Goal: Transaction & Acquisition: Book appointment/travel/reservation

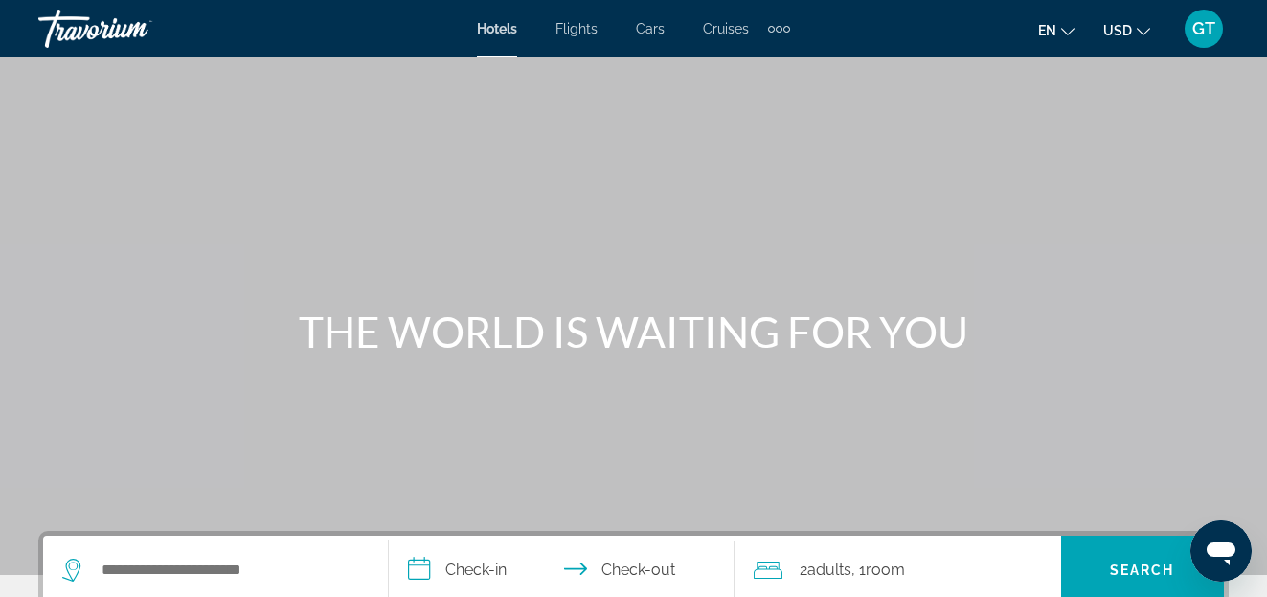
click at [571, 28] on span "Flights" at bounding box center [576, 28] width 42 height 15
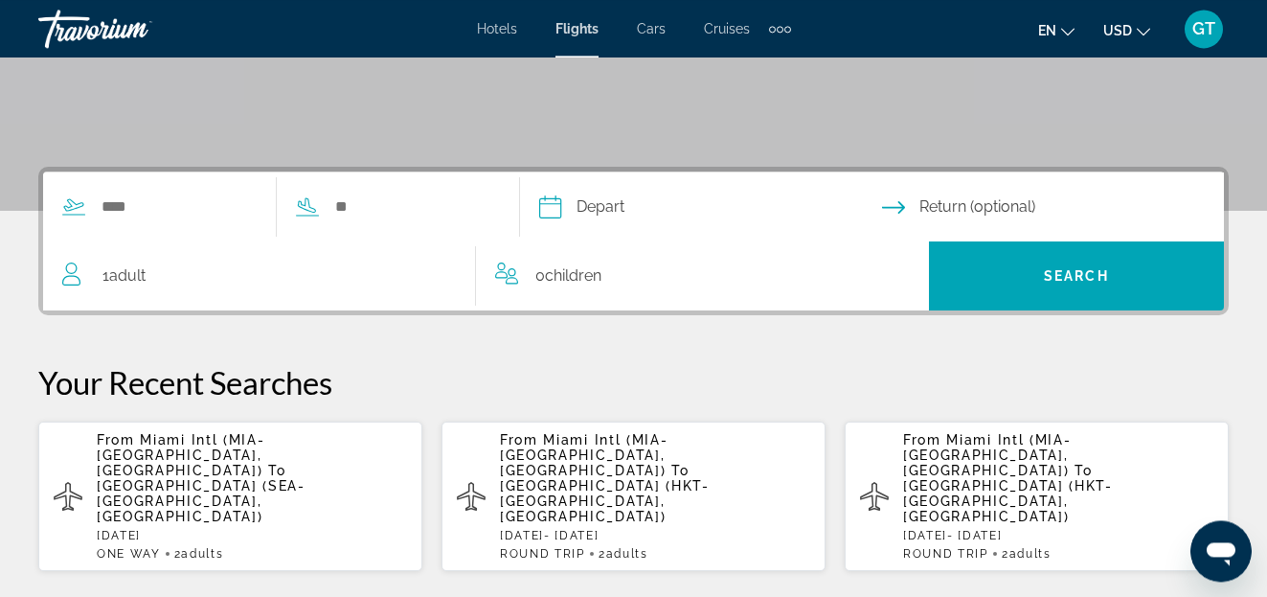
scroll to position [391, 0]
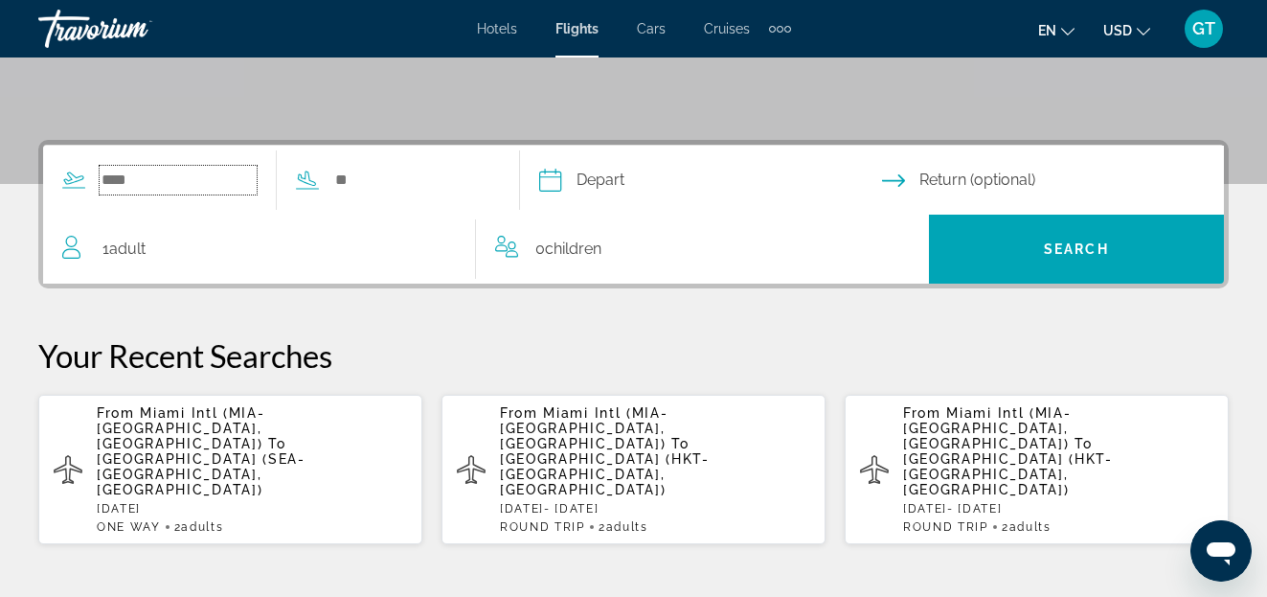
click at [157, 178] on input "Search widget" at bounding box center [178, 180] width 157 height 29
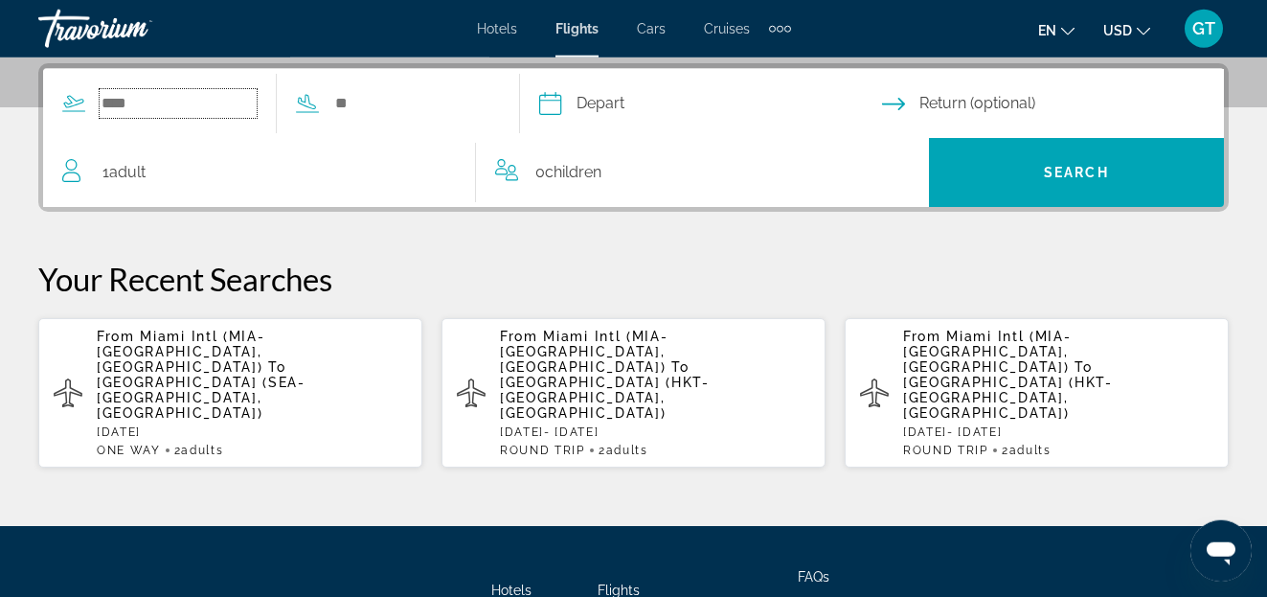
scroll to position [468, 0]
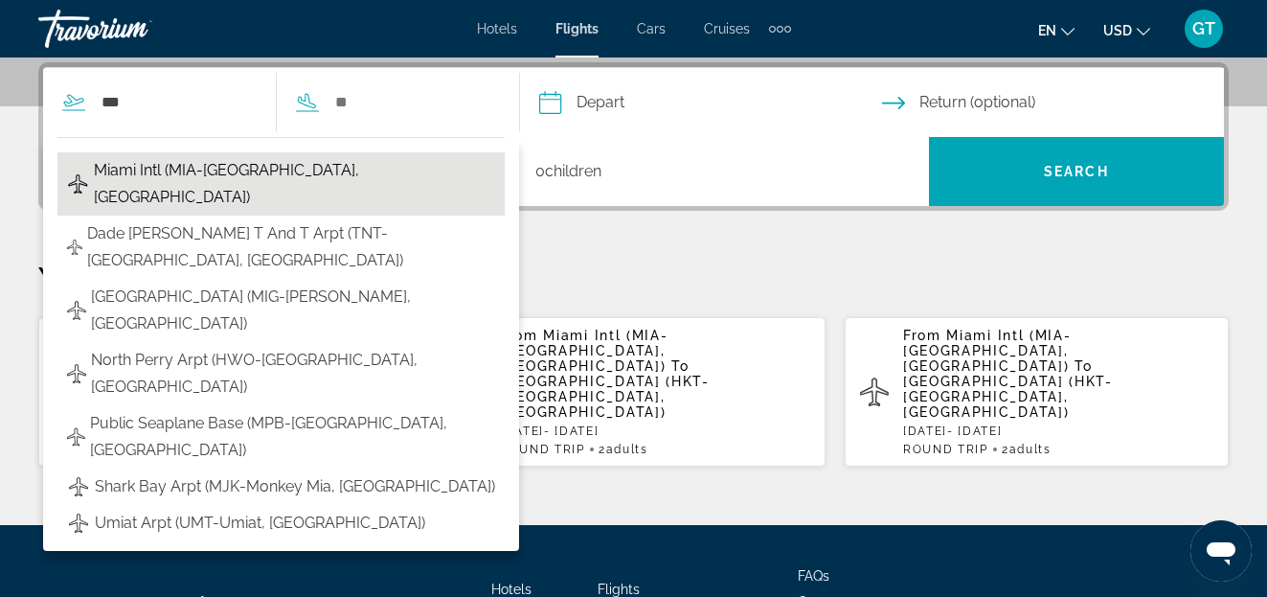
click at [157, 168] on span "Miami Intl (MIA-[GEOGRAPHIC_DATA], [GEOGRAPHIC_DATA])" at bounding box center [294, 184] width 401 height 54
type input "**********"
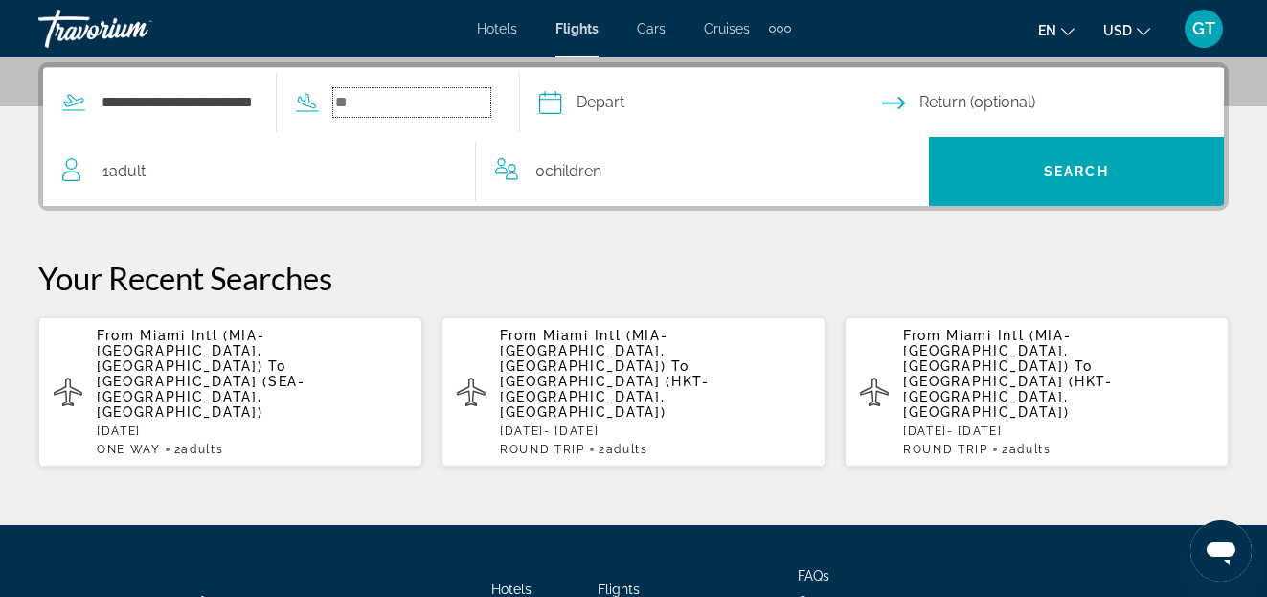
click at [426, 109] on input "Search widget" at bounding box center [411, 102] width 157 height 29
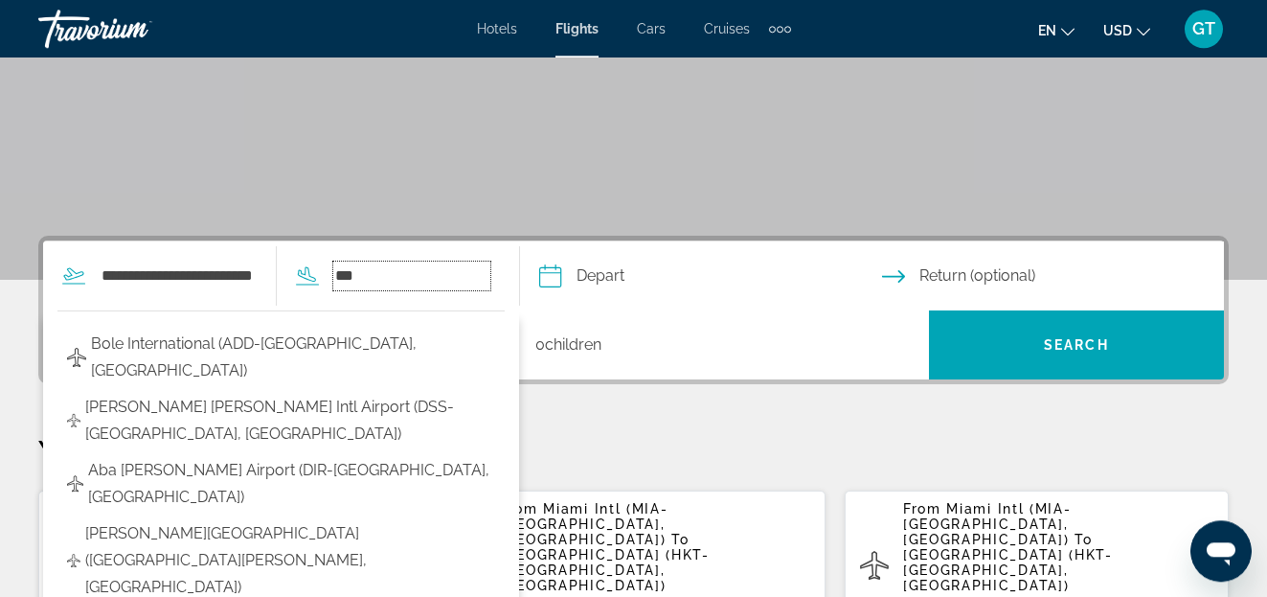
scroll to position [293, 0]
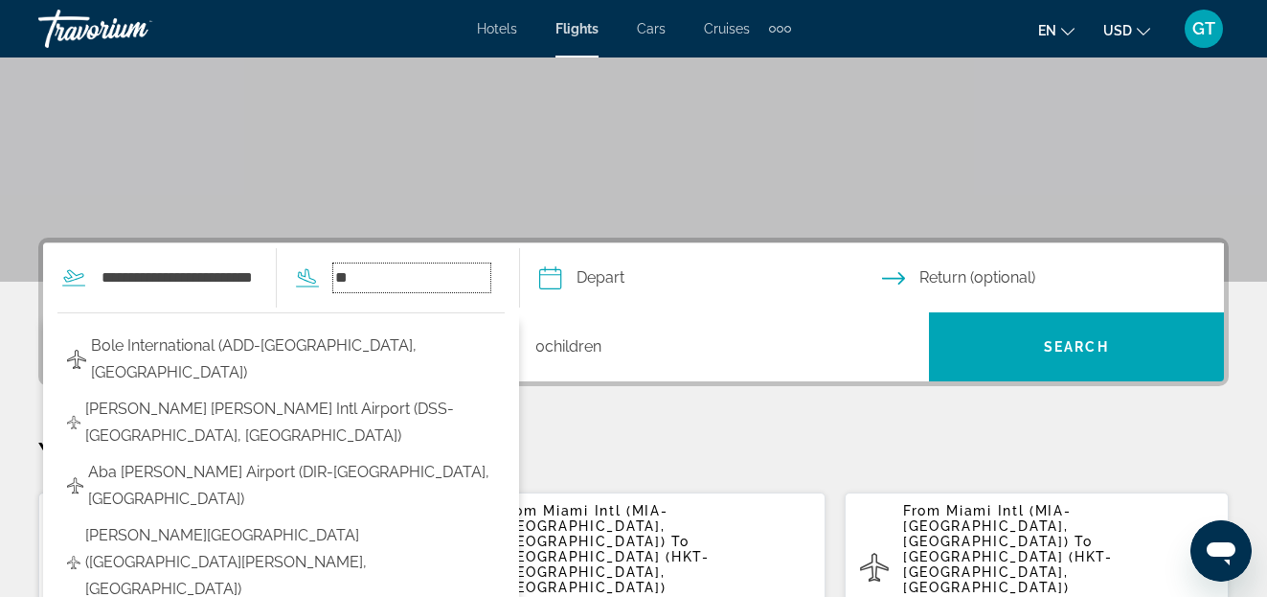
type input "*"
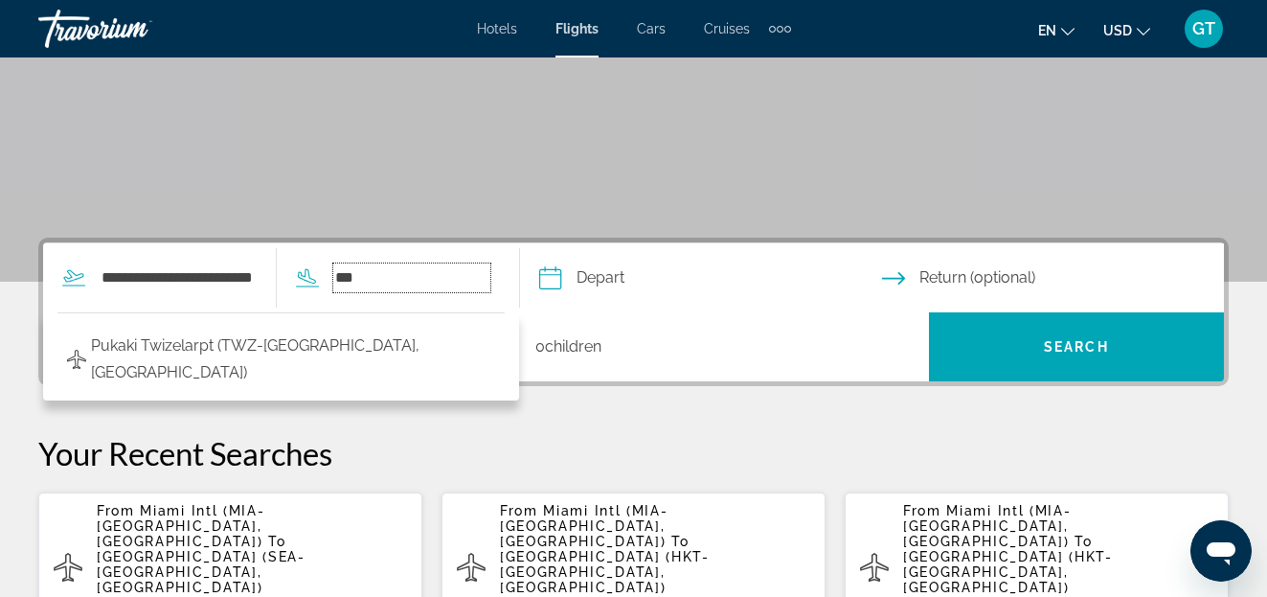
type input "***"
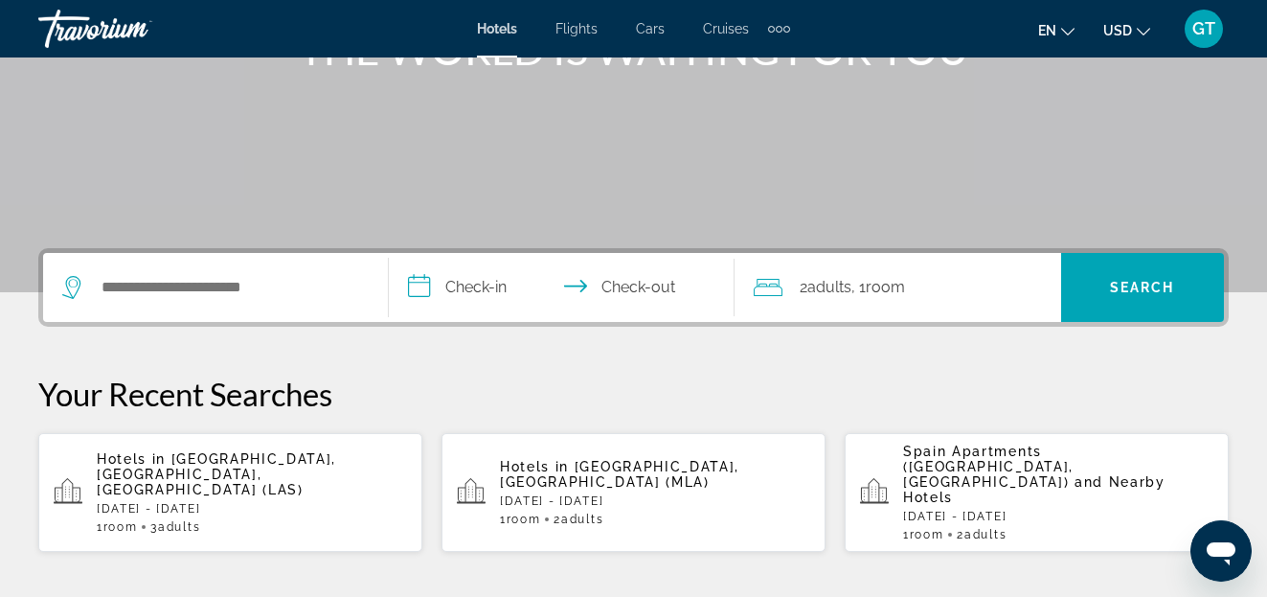
scroll to position [293, 0]
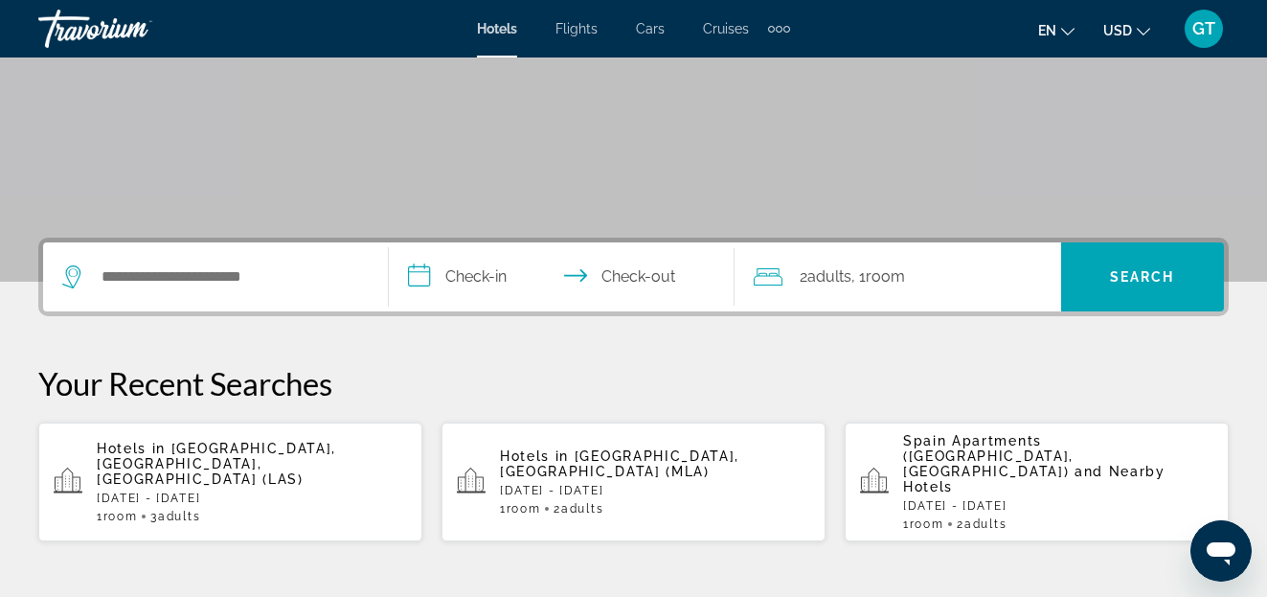
click at [584, 34] on span "Flights" at bounding box center [576, 28] width 42 height 15
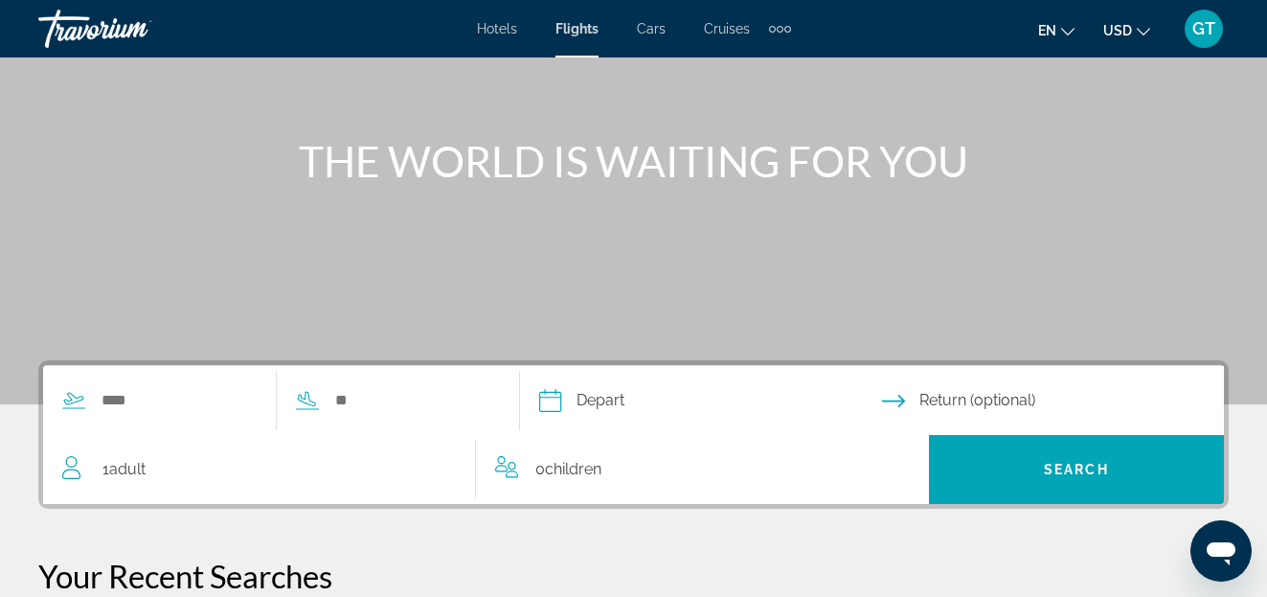
scroll to position [195, 0]
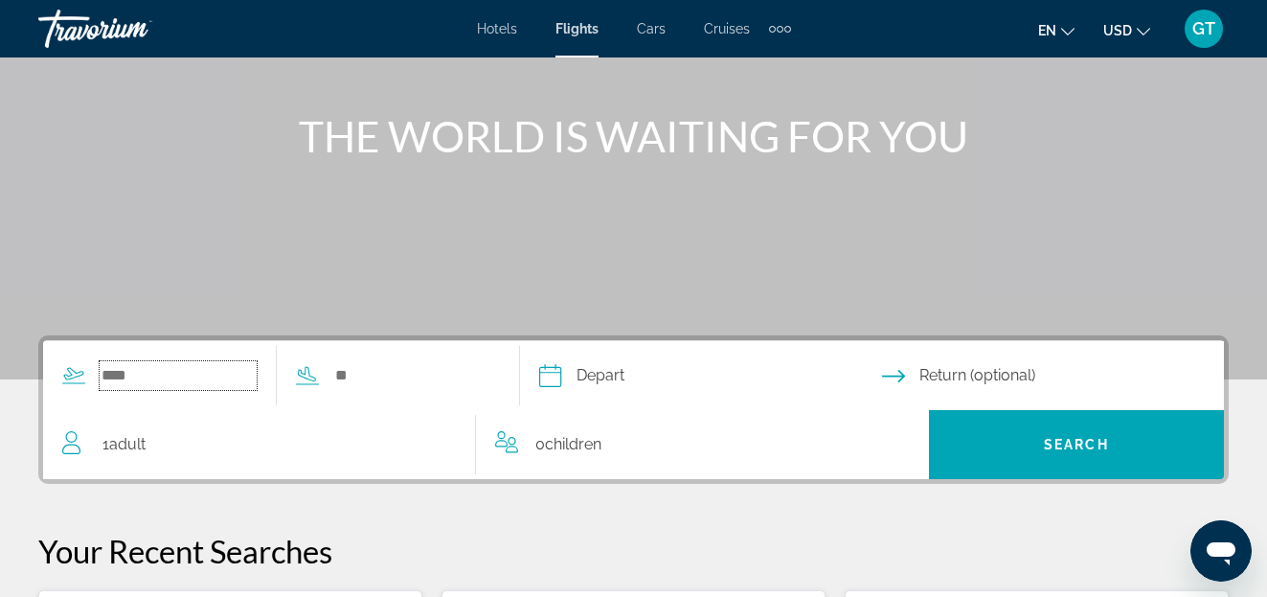
click at [154, 373] on input "Search widget" at bounding box center [178, 375] width 157 height 29
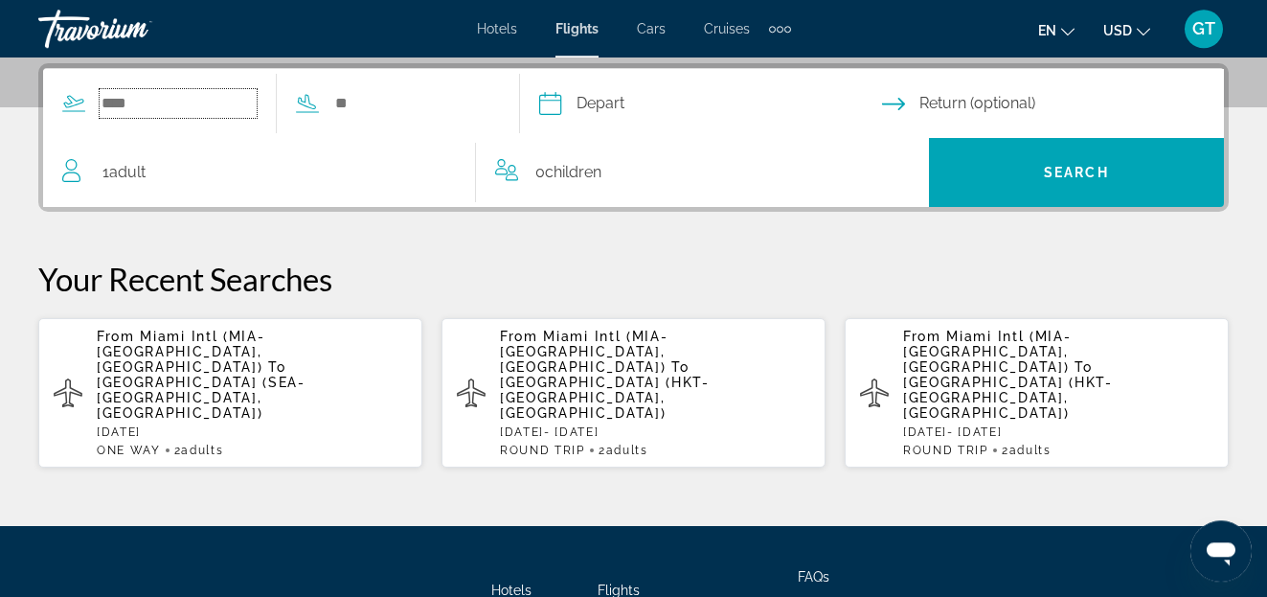
scroll to position [468, 0]
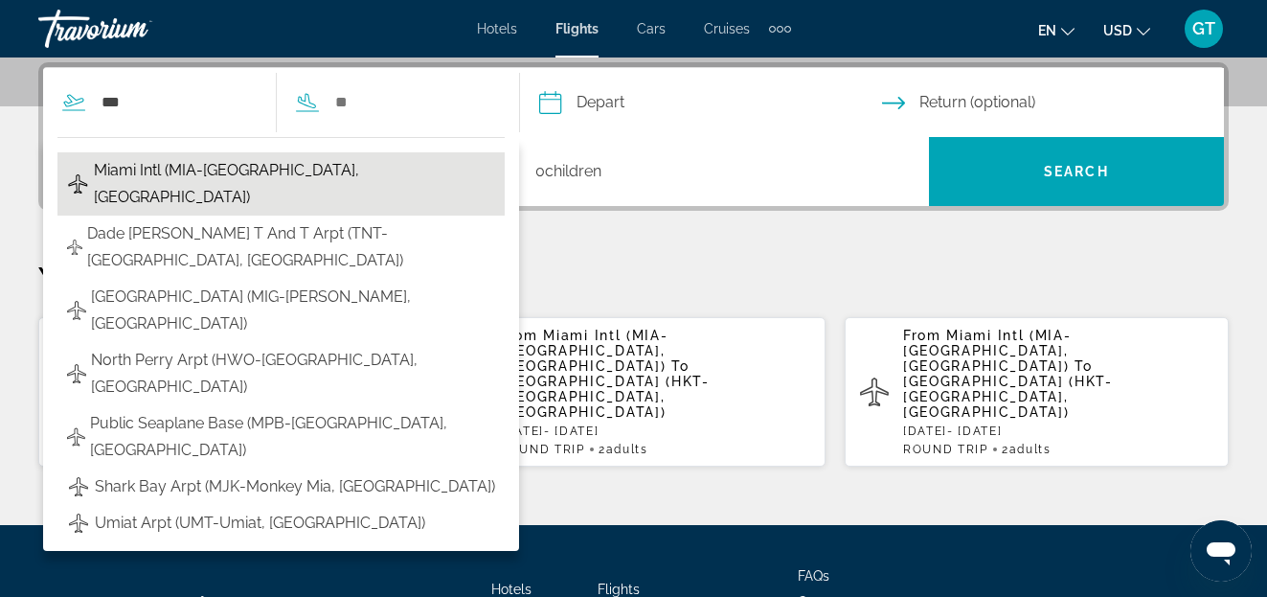
click at [158, 173] on span "Miami Intl (MIA-[GEOGRAPHIC_DATA], [GEOGRAPHIC_DATA])" at bounding box center [294, 184] width 401 height 54
type input "**********"
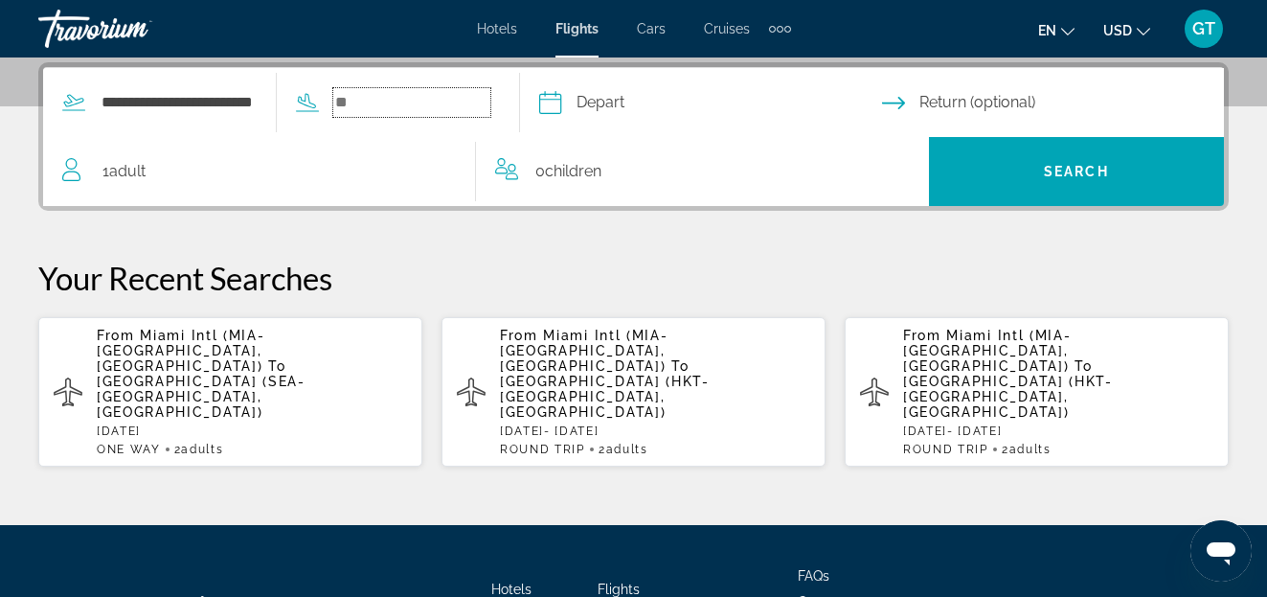
click at [424, 105] on input "Search widget" at bounding box center [411, 102] width 157 height 29
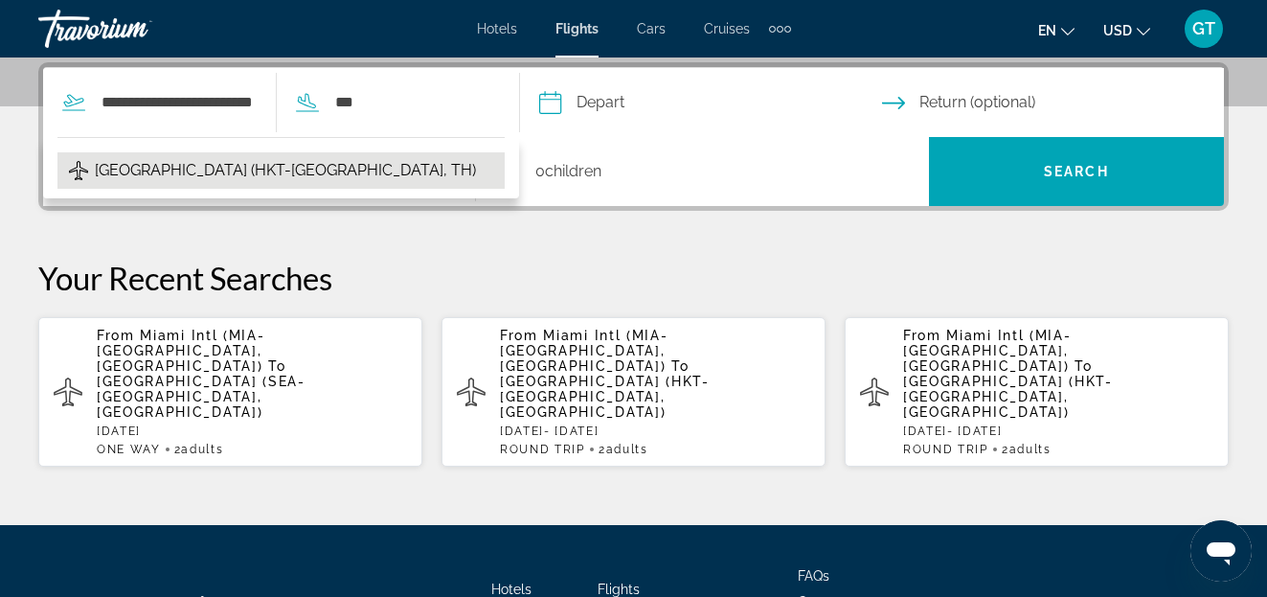
click at [235, 170] on span "Phuket Intl Airport (HKT-Phuket, TH)" at bounding box center [285, 170] width 381 height 27
type input "**********"
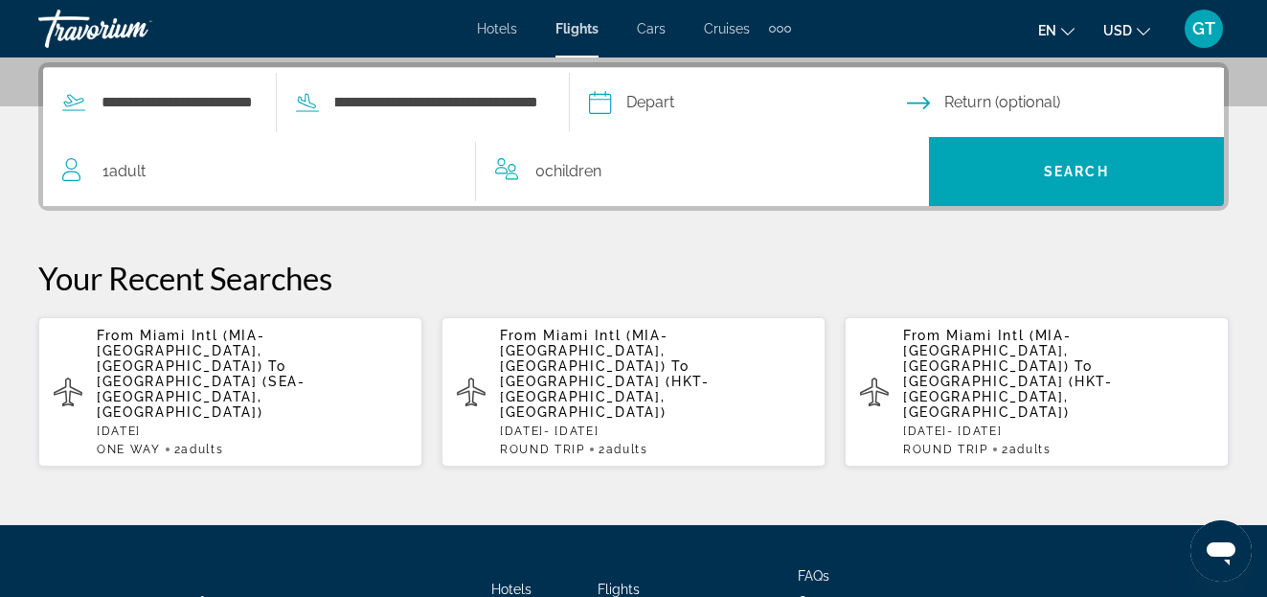
click at [777, 105] on input "Depart date" at bounding box center [747, 105] width 326 height 75
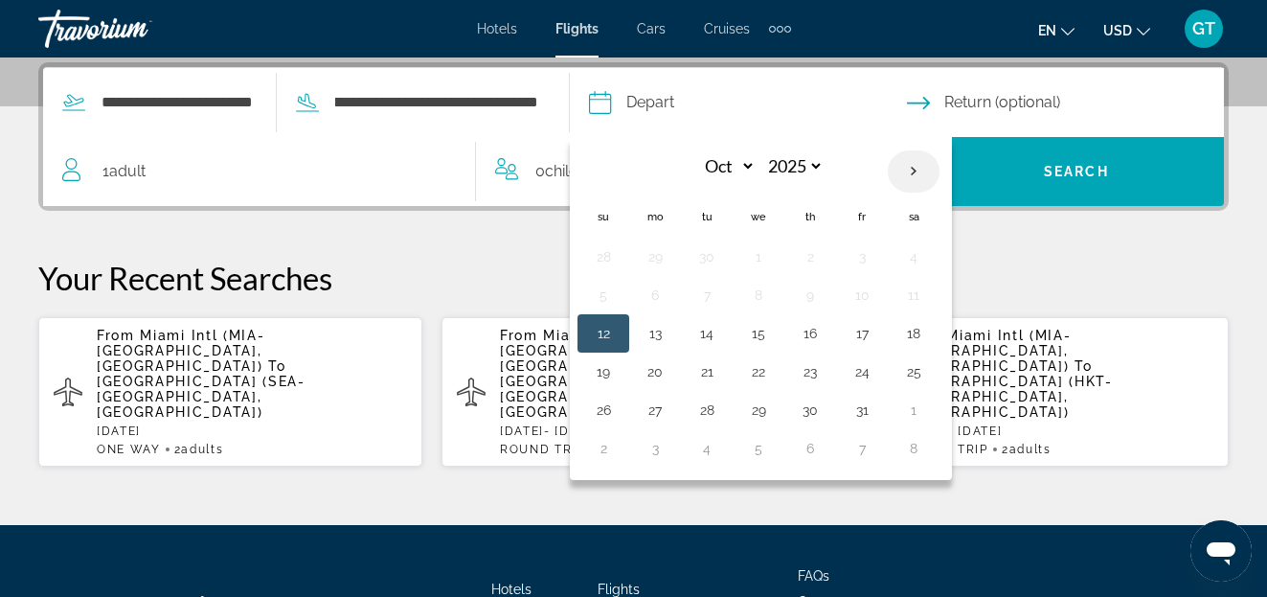
click at [939, 171] on th "Next month" at bounding box center [914, 171] width 52 height 42
select select "**"
click at [929, 257] on button "1" at bounding box center [913, 256] width 31 height 27
type input "**********"
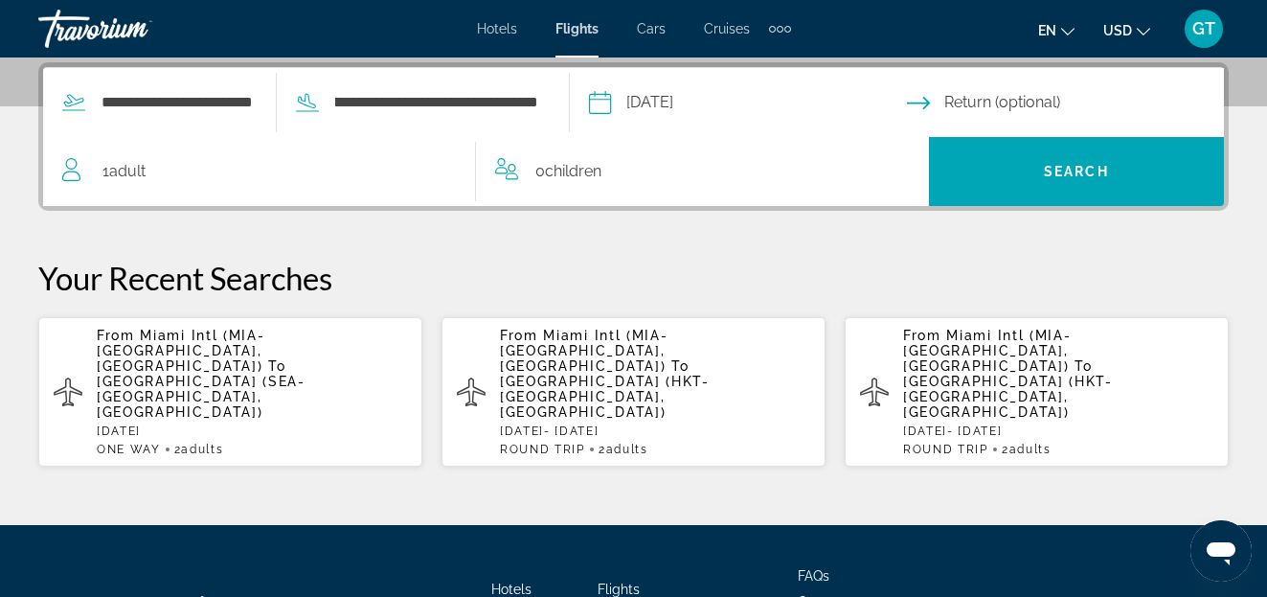
click at [1051, 102] on input "Return date" at bounding box center [1070, 105] width 326 height 75
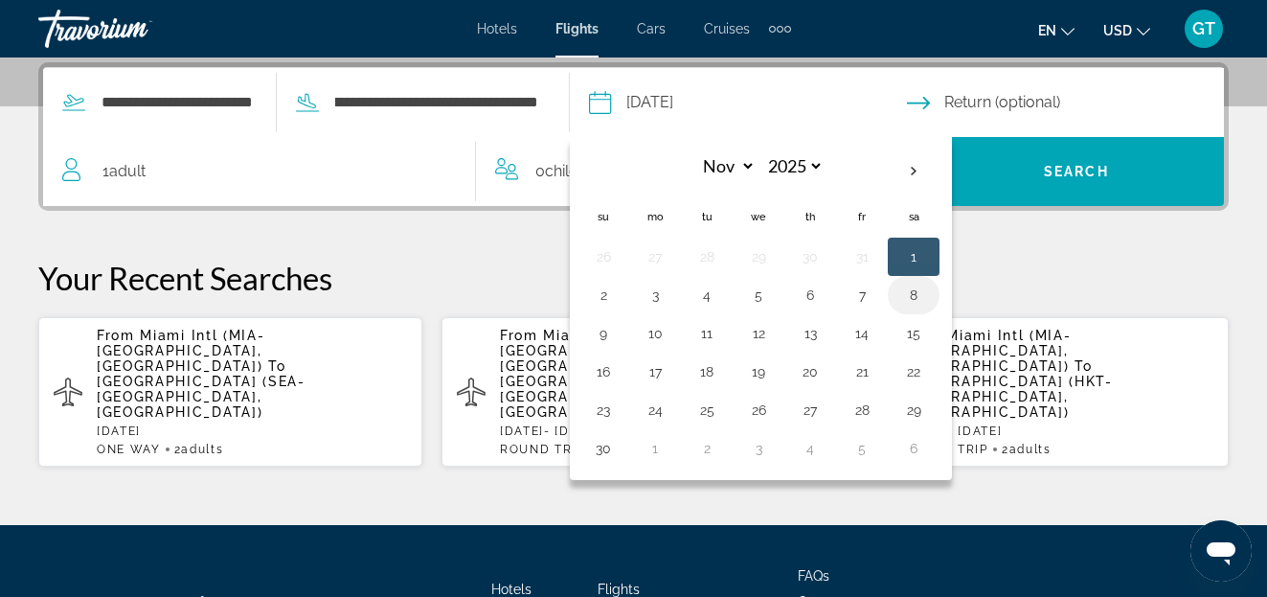
click at [929, 297] on button "8" at bounding box center [913, 295] width 31 height 27
type input "**********"
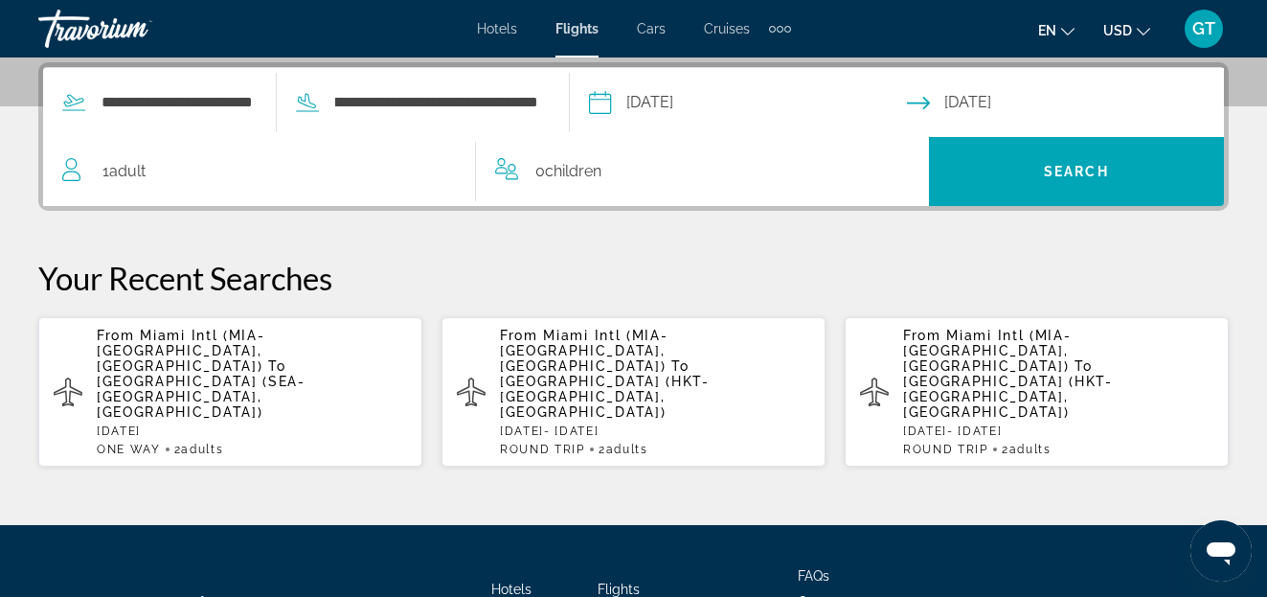
click at [204, 177] on div "1 Adult Adults" at bounding box center [268, 171] width 413 height 27
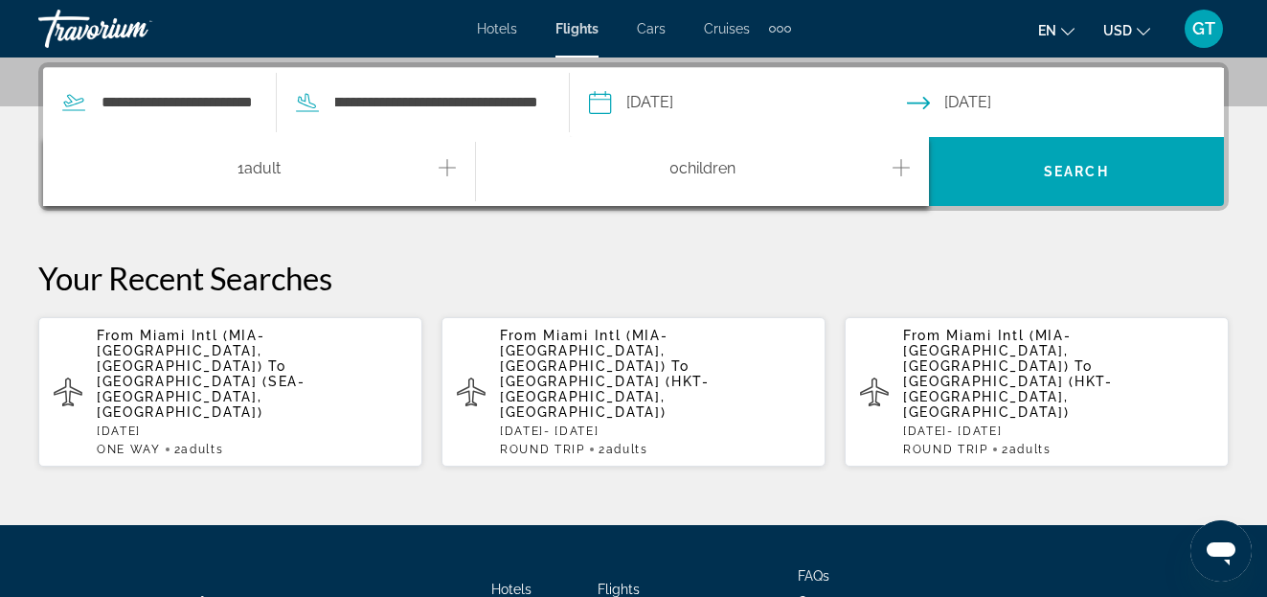
click at [446, 168] on icon "Increment adults" at bounding box center [447, 167] width 17 height 17
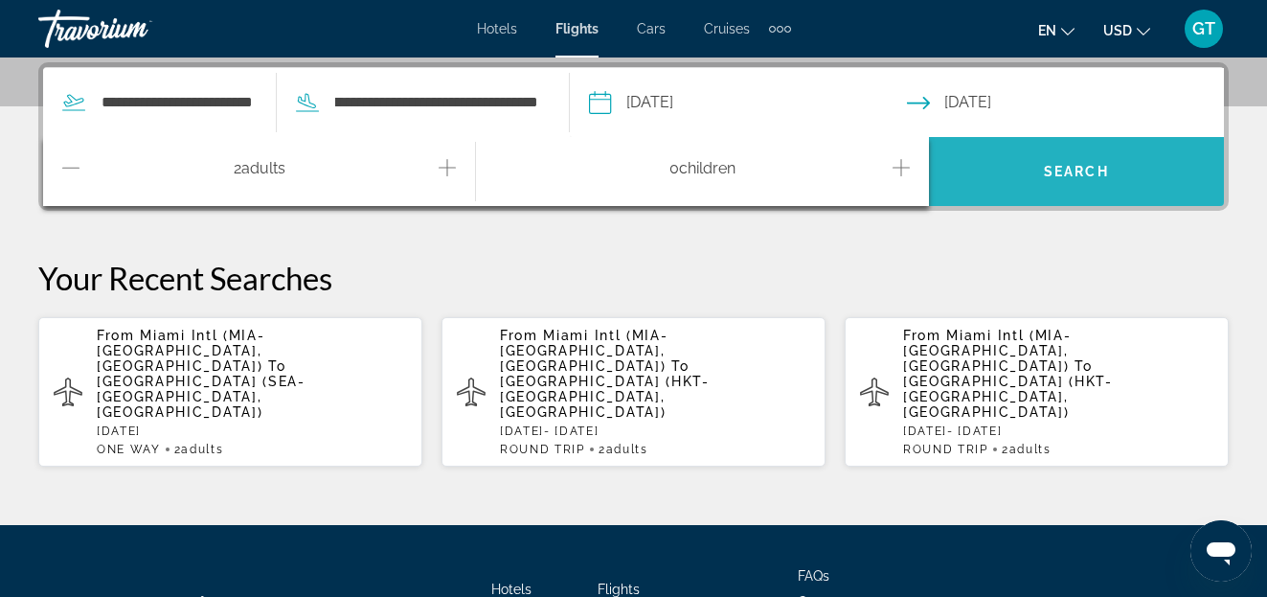
click at [1070, 169] on span "Search" at bounding box center [1076, 171] width 65 height 15
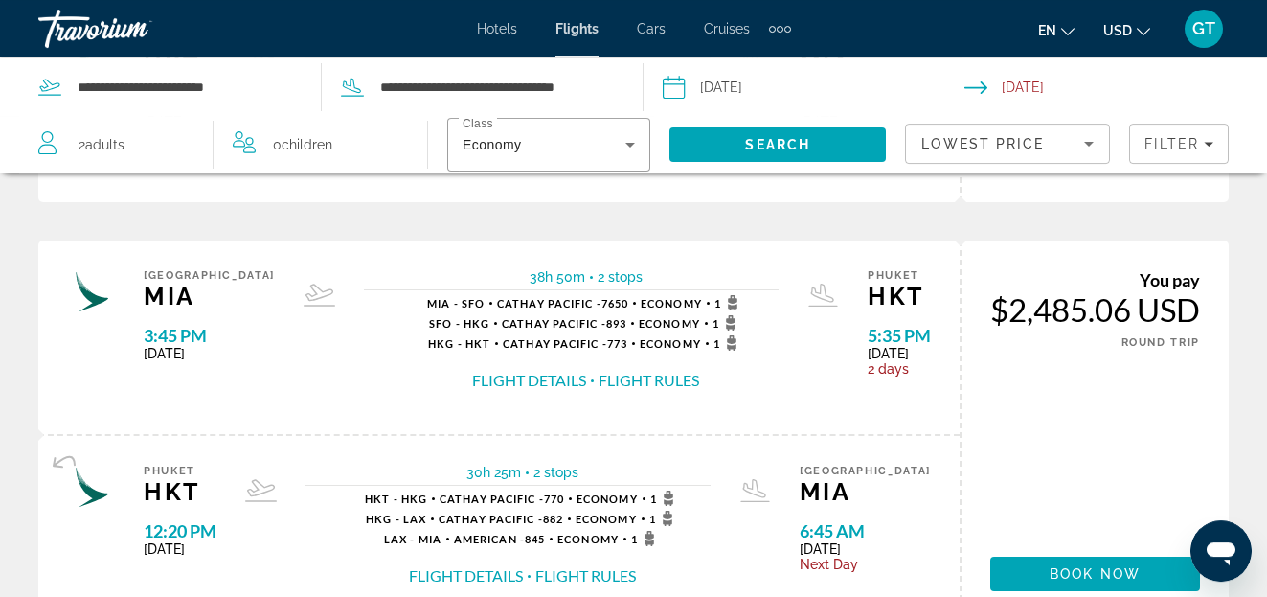
scroll to position [1074, 0]
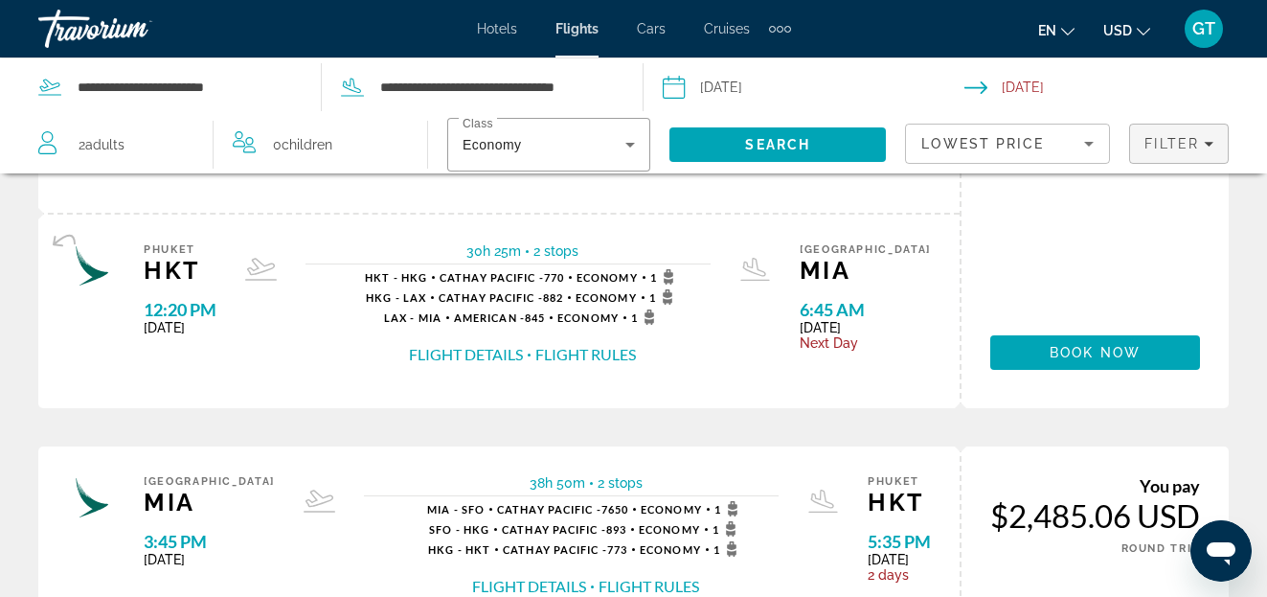
click at [1208, 142] on icon "Filters" at bounding box center [1209, 144] width 10 height 10
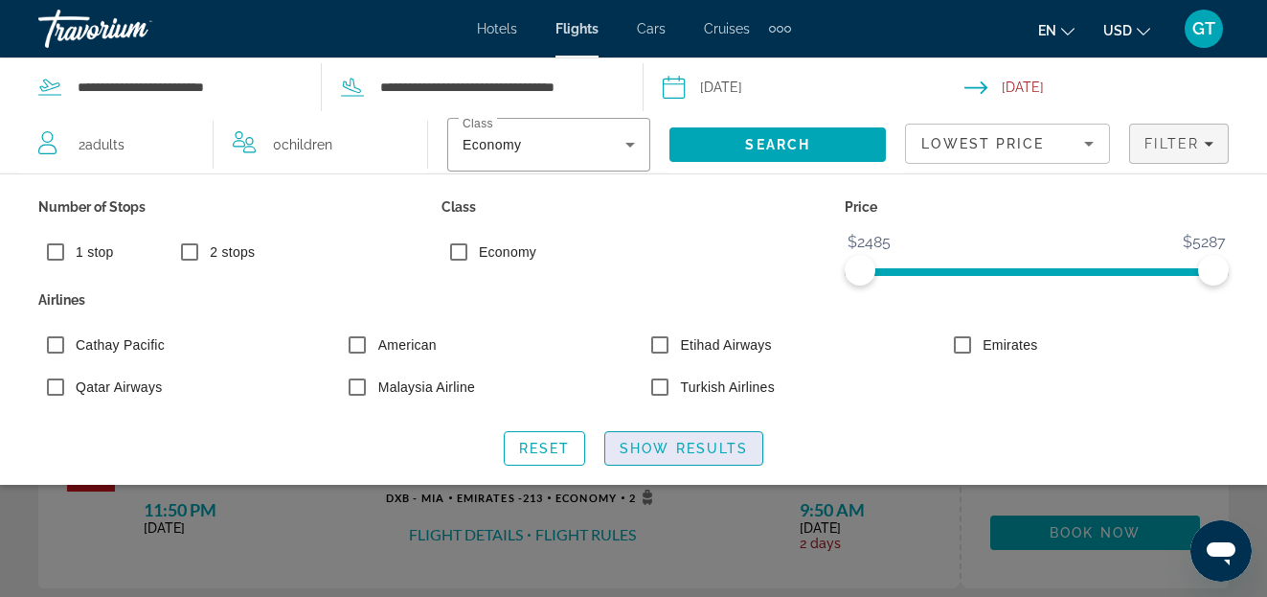
click at [678, 451] on span "Show Results" at bounding box center [684, 448] width 128 height 15
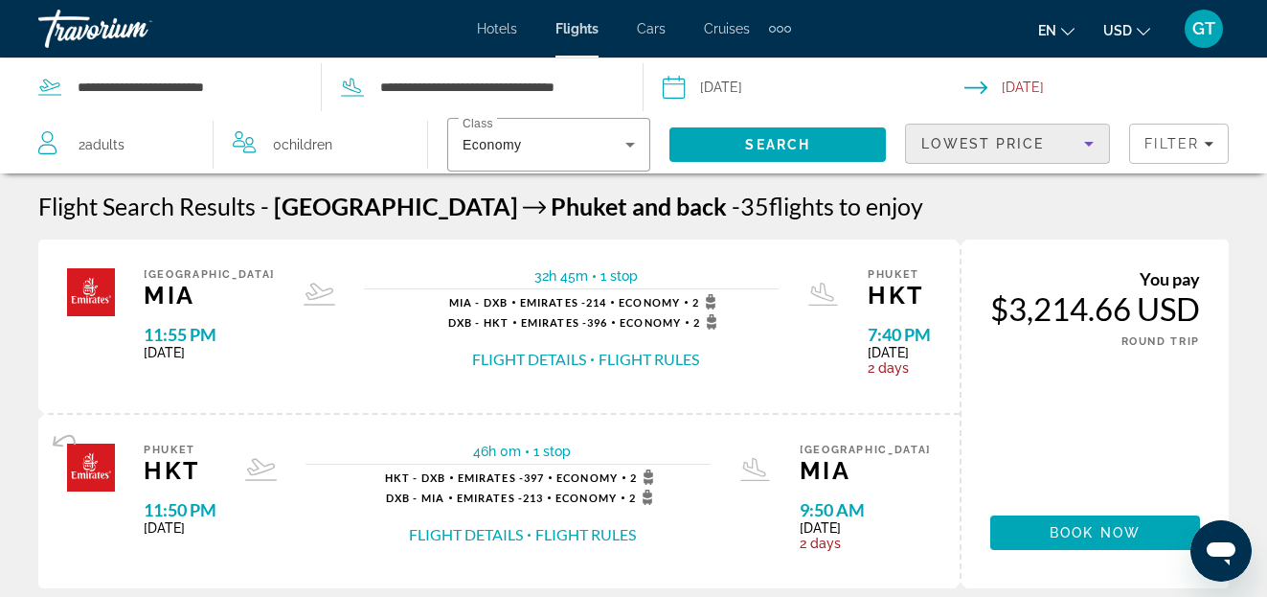
click at [1087, 143] on icon "Sort by" at bounding box center [1089, 144] width 10 height 5
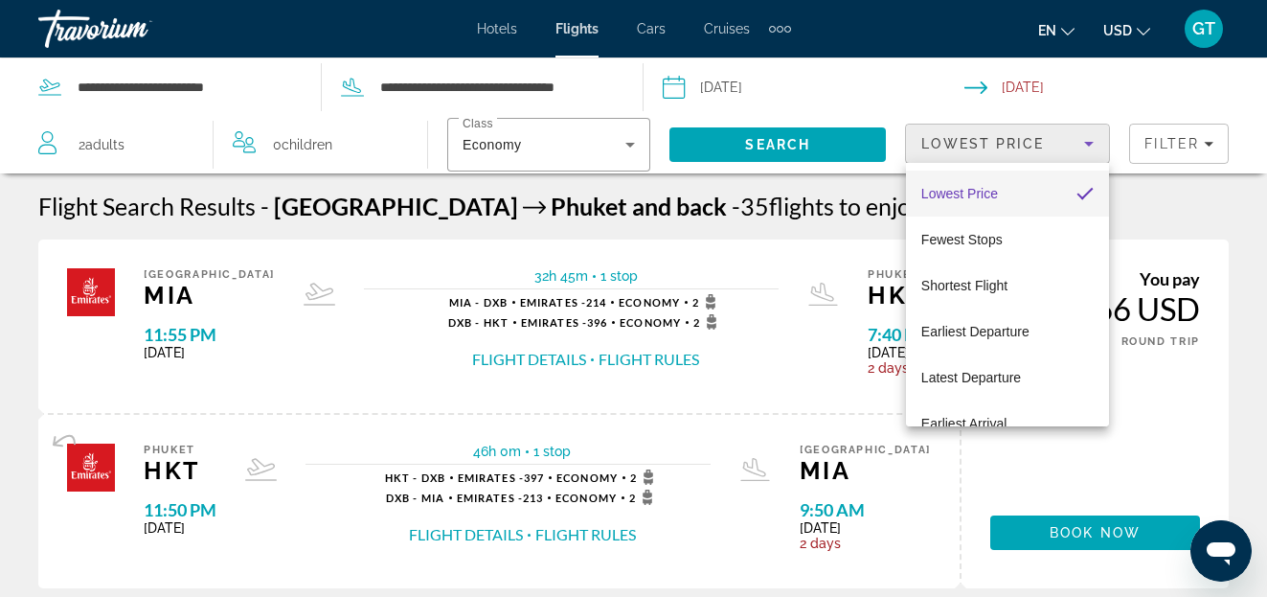
click at [1087, 143] on div at bounding box center [633, 298] width 1267 height 597
